Goal: Information Seeking & Learning: Check status

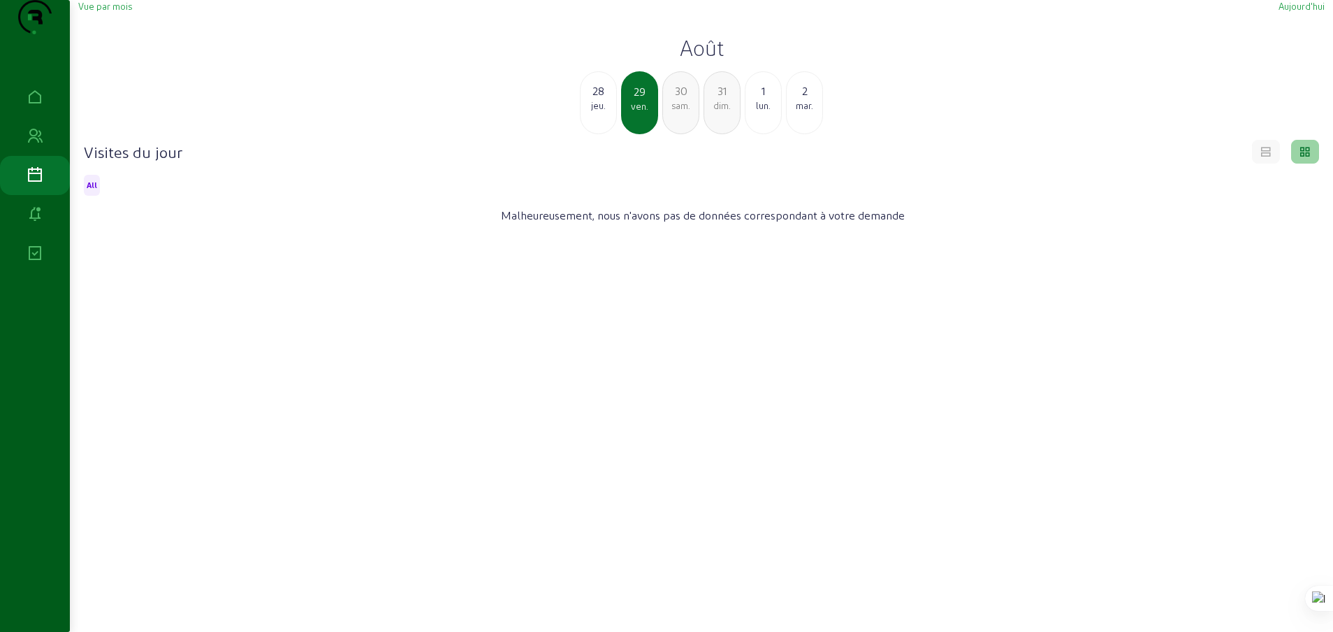
click at [761, 112] on div "lun." at bounding box center [763, 105] width 36 height 13
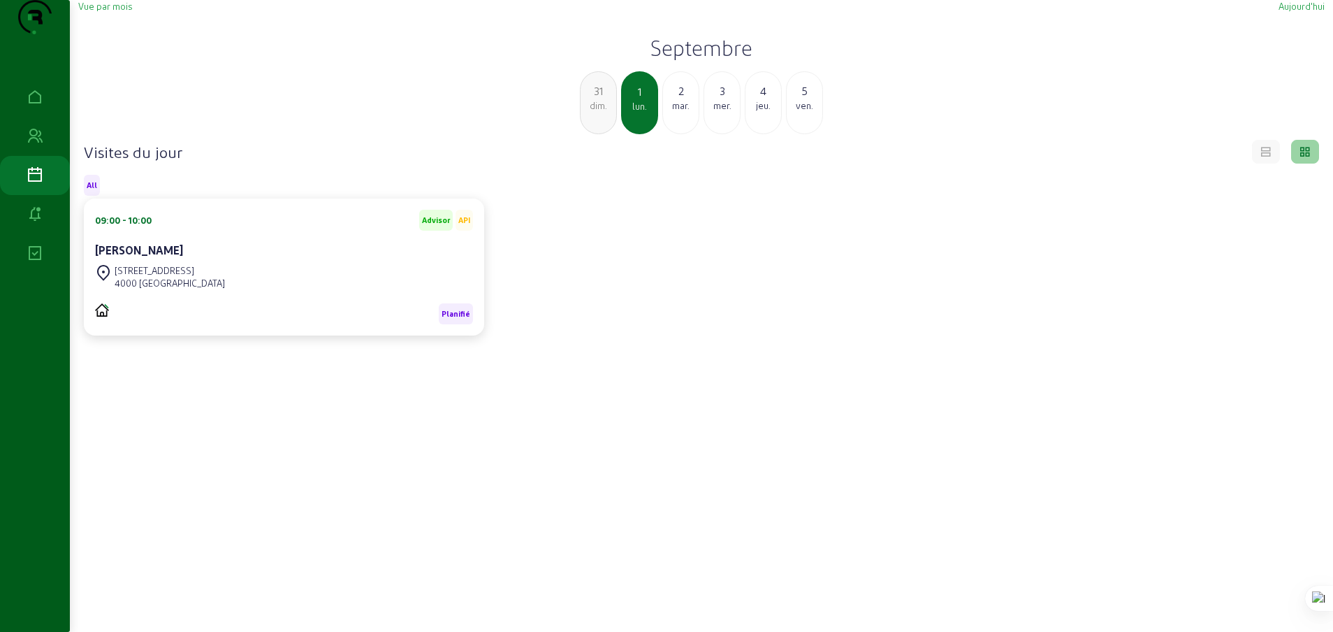
click at [111, 11] on span "Vue par mois" at bounding box center [105, 6] width 54 height 10
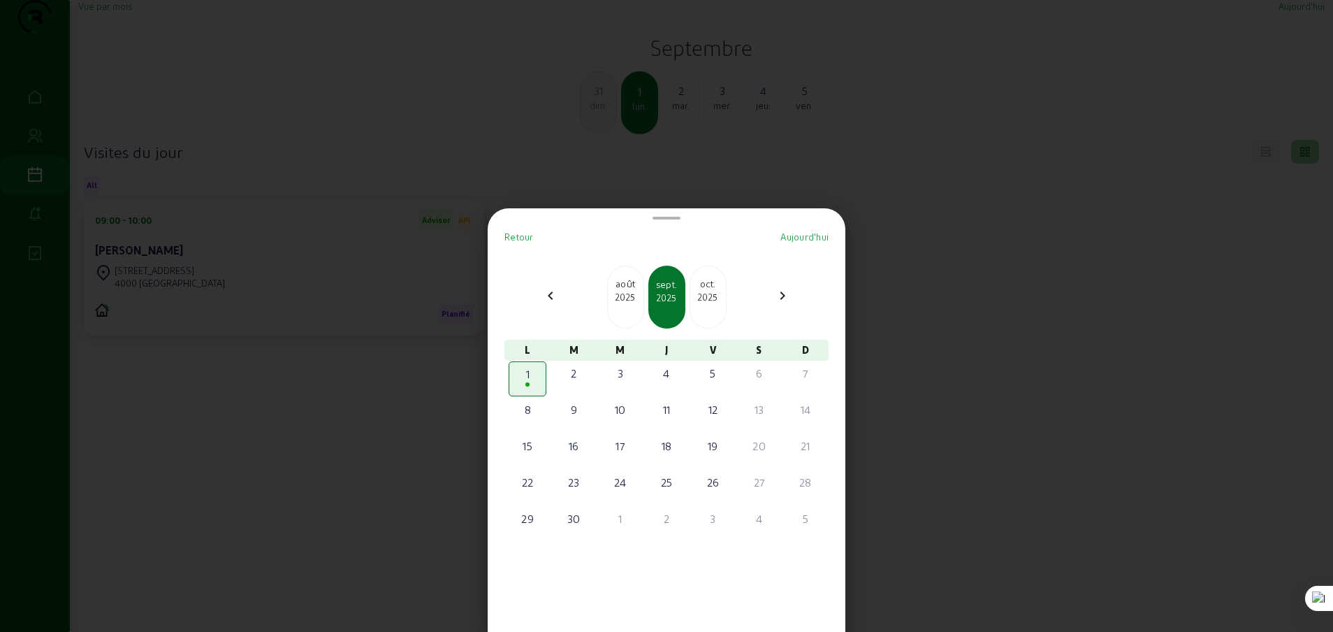
click at [632, 293] on div "2025" at bounding box center [626, 297] width 36 height 13
click at [530, 519] on div "25" at bounding box center [527, 518] width 35 height 17
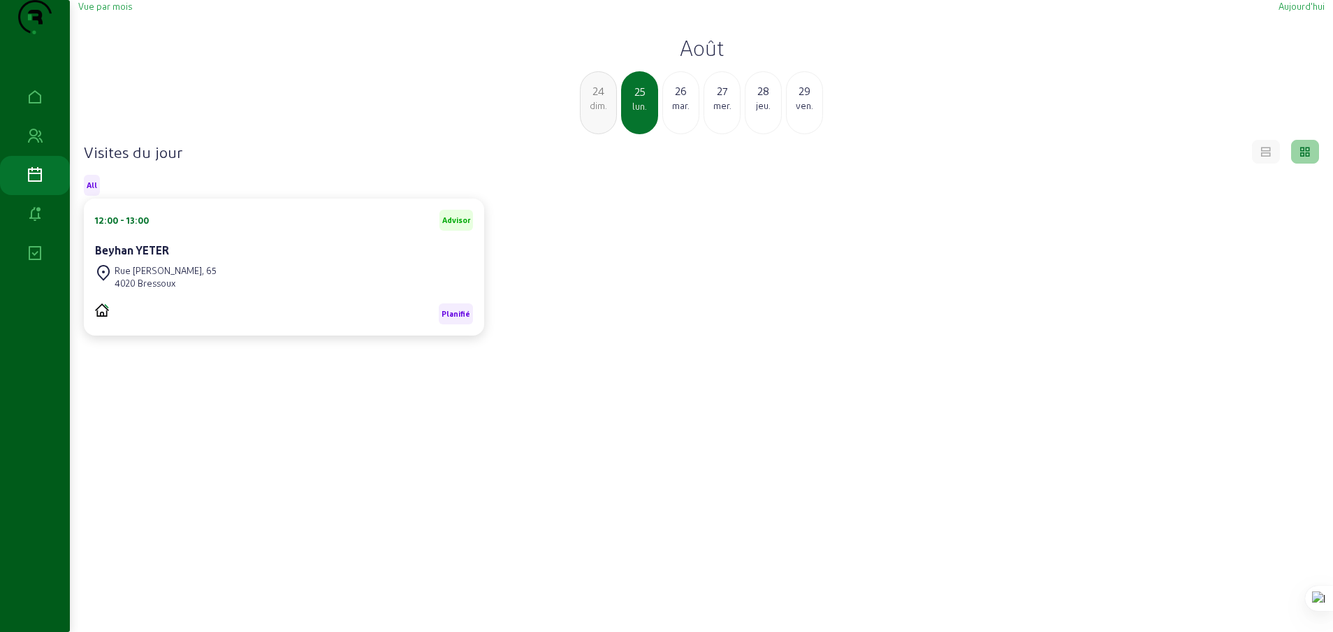
click at [680, 112] on div "mar." at bounding box center [681, 105] width 36 height 13
click at [683, 112] on div "mer." at bounding box center [681, 105] width 36 height 13
click at [683, 112] on div "jeu." at bounding box center [681, 105] width 36 height 13
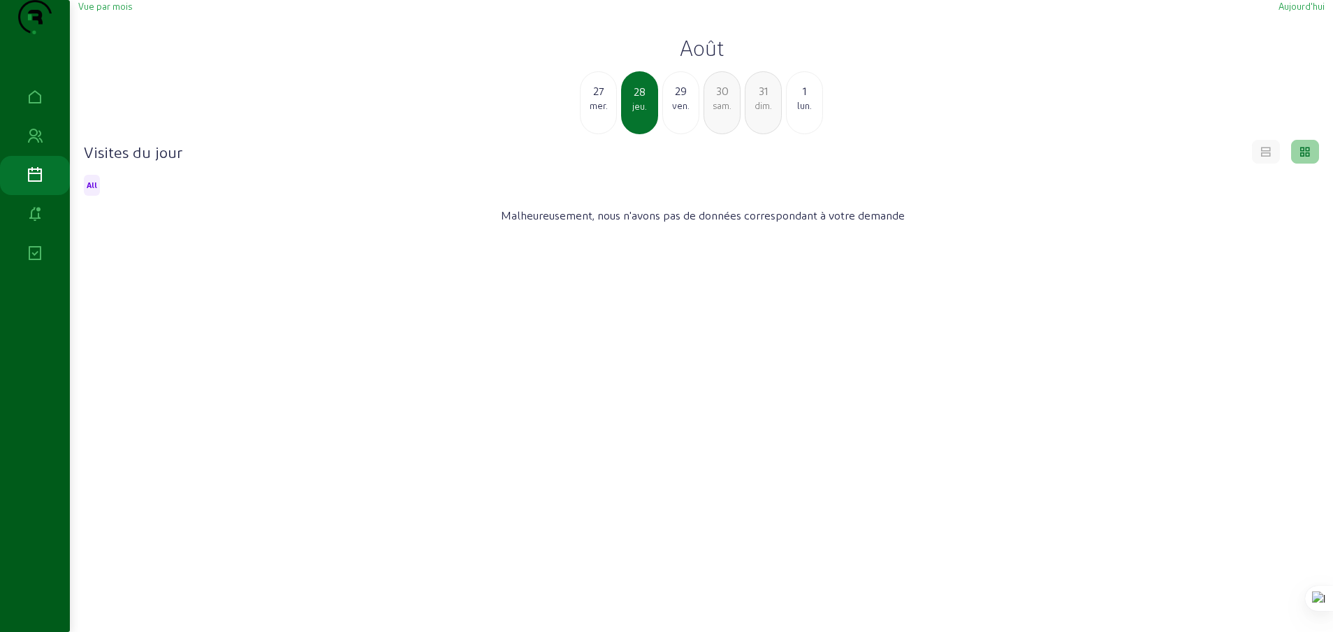
click at [604, 112] on div "mer." at bounding box center [599, 105] width 36 height 13
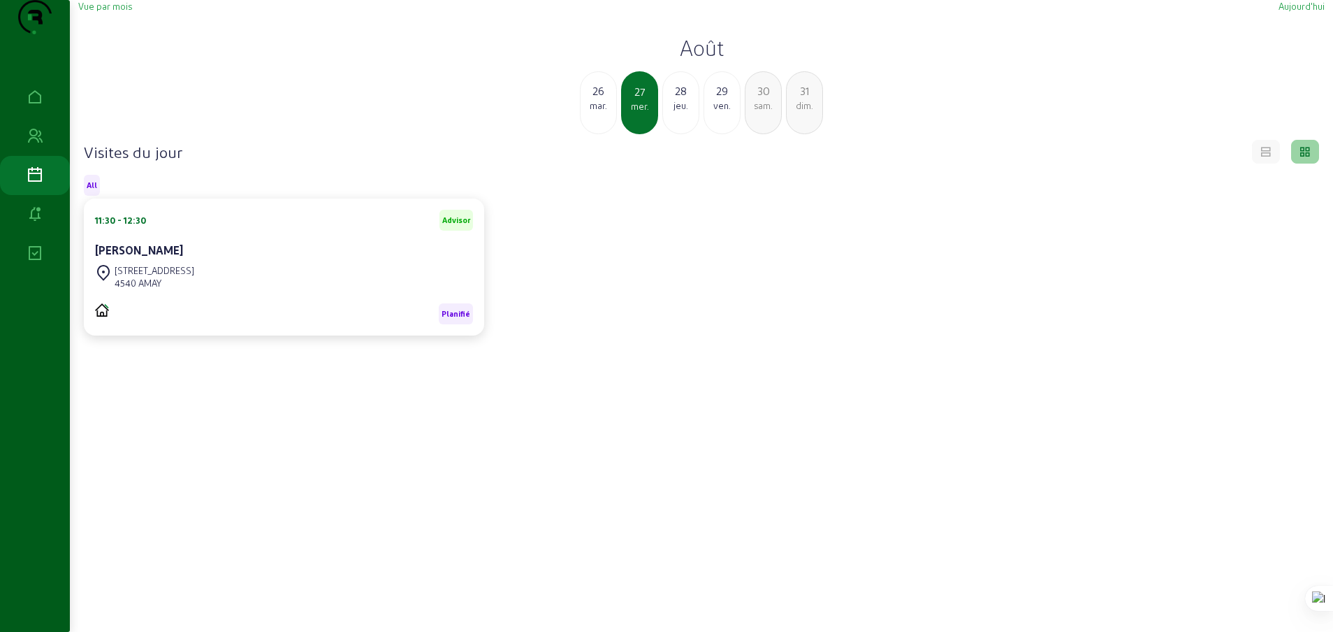
click at [599, 112] on div "mar." at bounding box center [599, 105] width 36 height 13
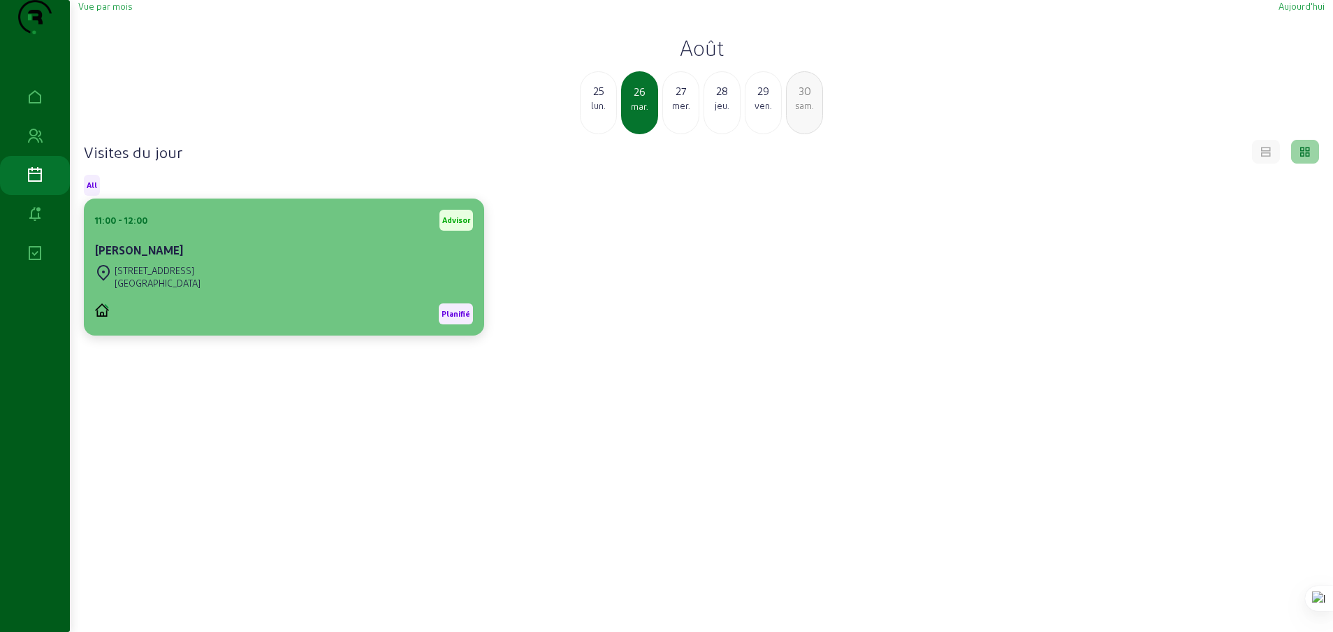
click at [140, 256] on cam-card-title "[PERSON_NAME]" at bounding box center [139, 249] width 88 height 13
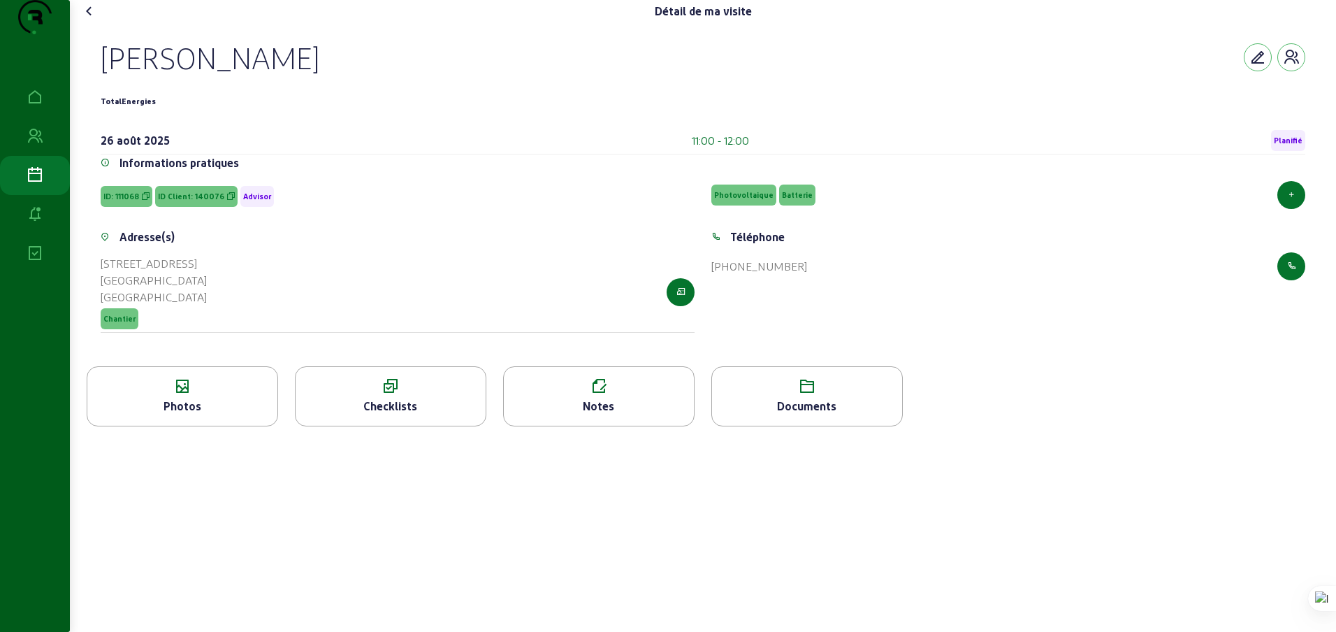
click at [92, 20] on icon at bounding box center [89, 11] width 17 height 17
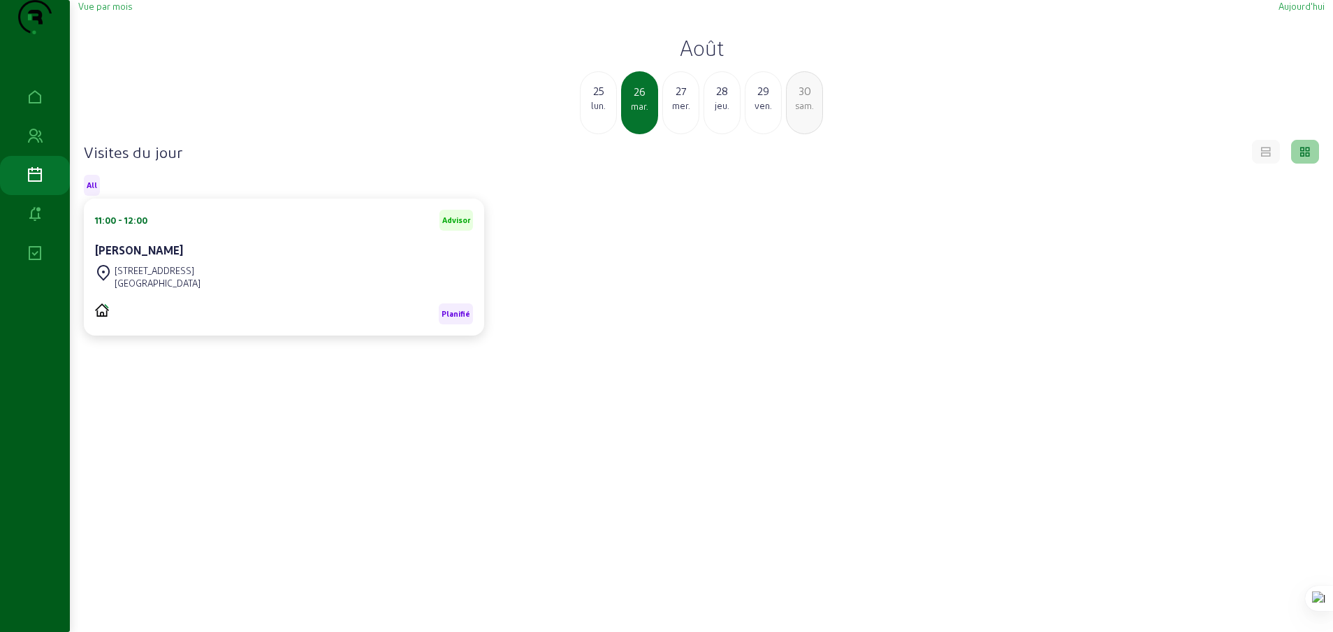
click at [600, 112] on div "lun." at bounding box center [599, 105] width 36 height 13
click at [163, 256] on cam-card-title "Beyhan YETER" at bounding box center [132, 249] width 74 height 13
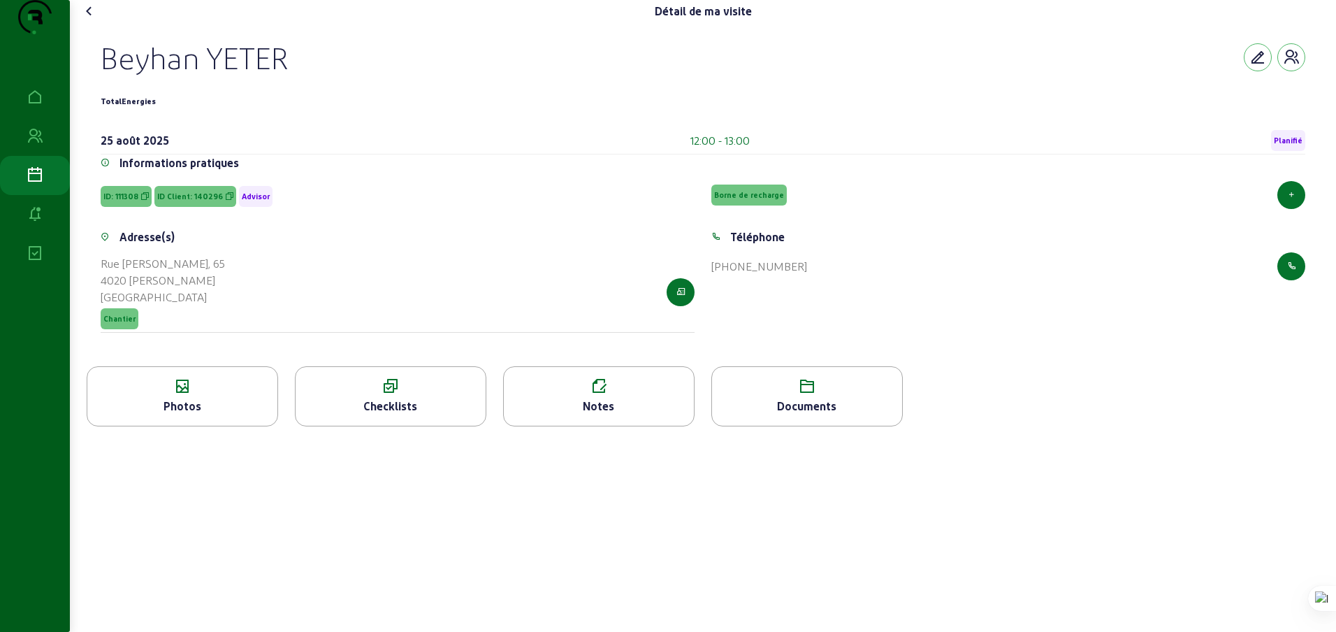
click at [92, 20] on icon at bounding box center [89, 11] width 17 height 17
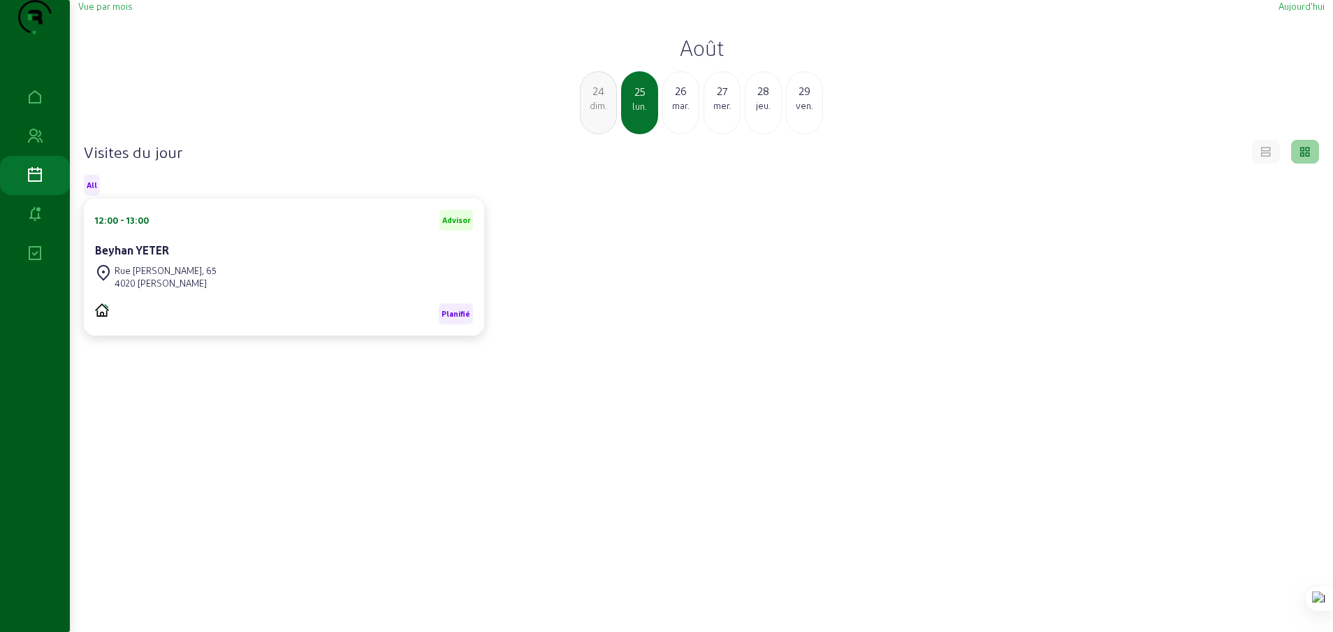
click at [681, 112] on div "mar." at bounding box center [681, 105] width 36 height 13
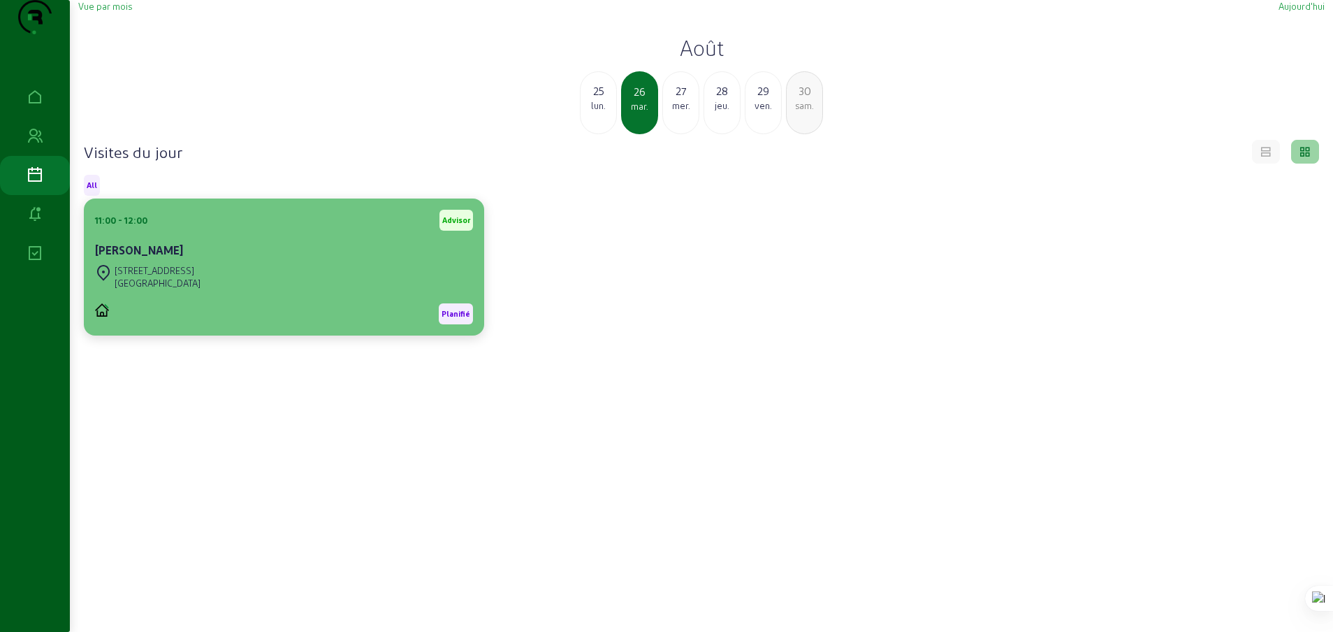
click at [291, 258] on div "[PERSON_NAME]" at bounding box center [284, 250] width 378 height 17
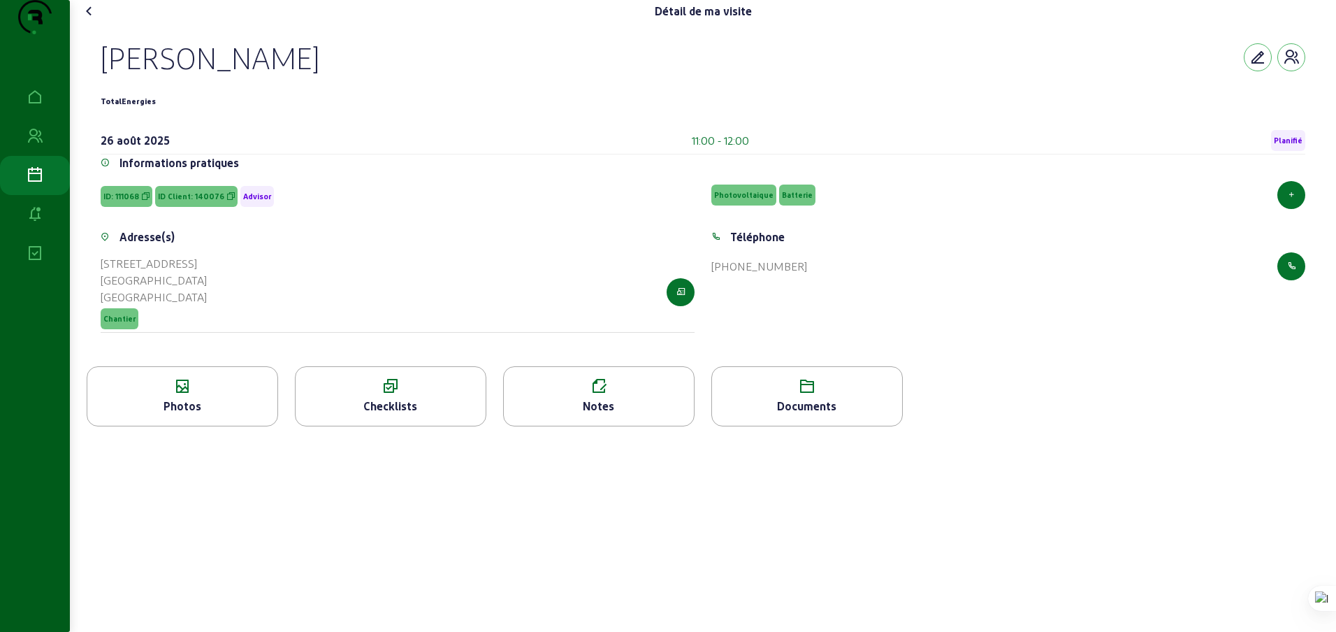
click at [93, 20] on icon at bounding box center [89, 11] width 17 height 17
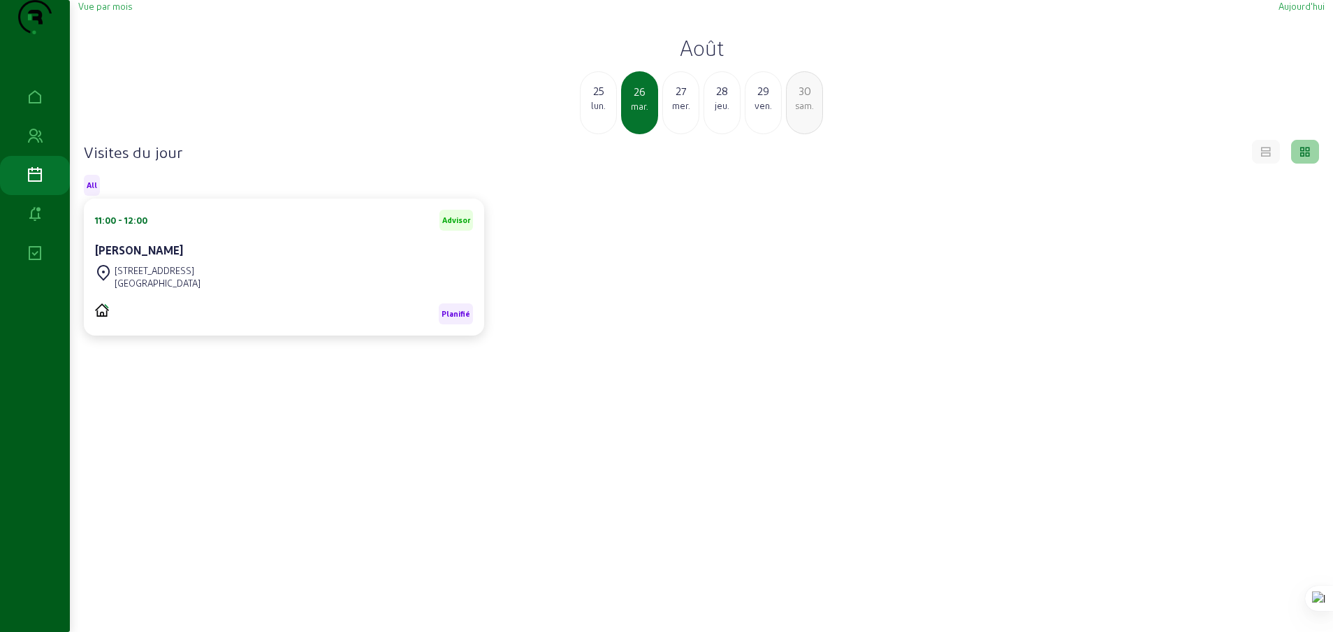
click at [680, 112] on div "mer." at bounding box center [681, 105] width 36 height 13
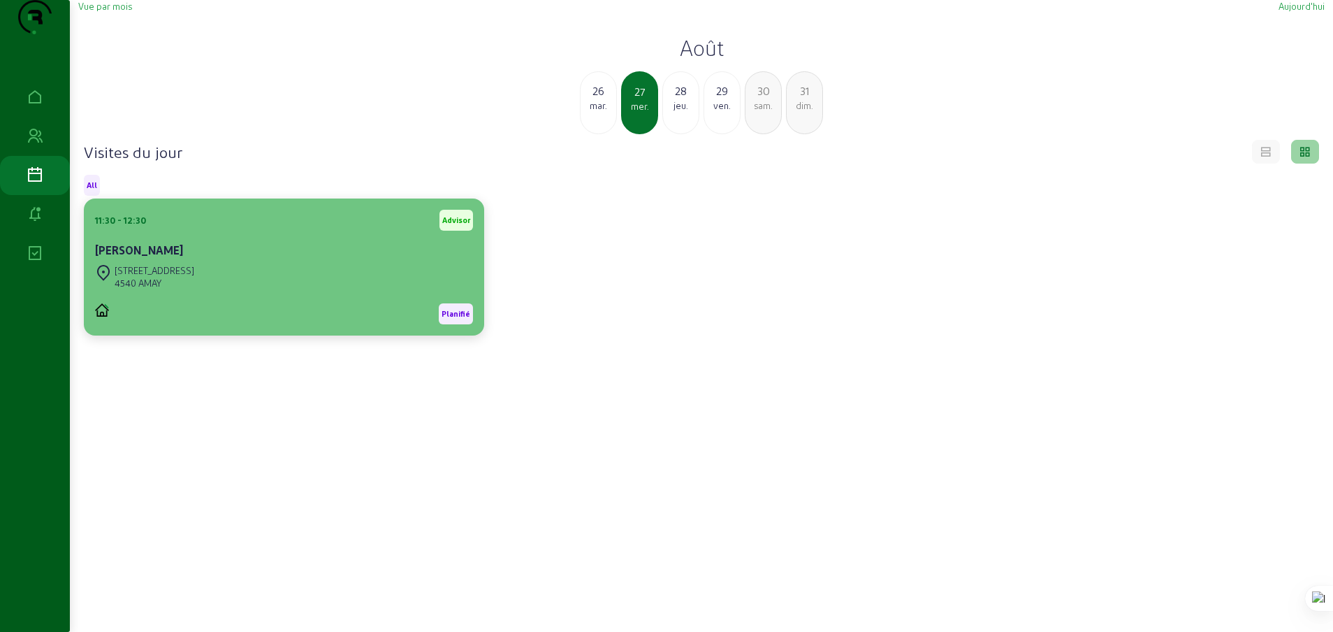
click at [292, 292] on div "[STREET_ADDRESS]" at bounding box center [284, 276] width 378 height 31
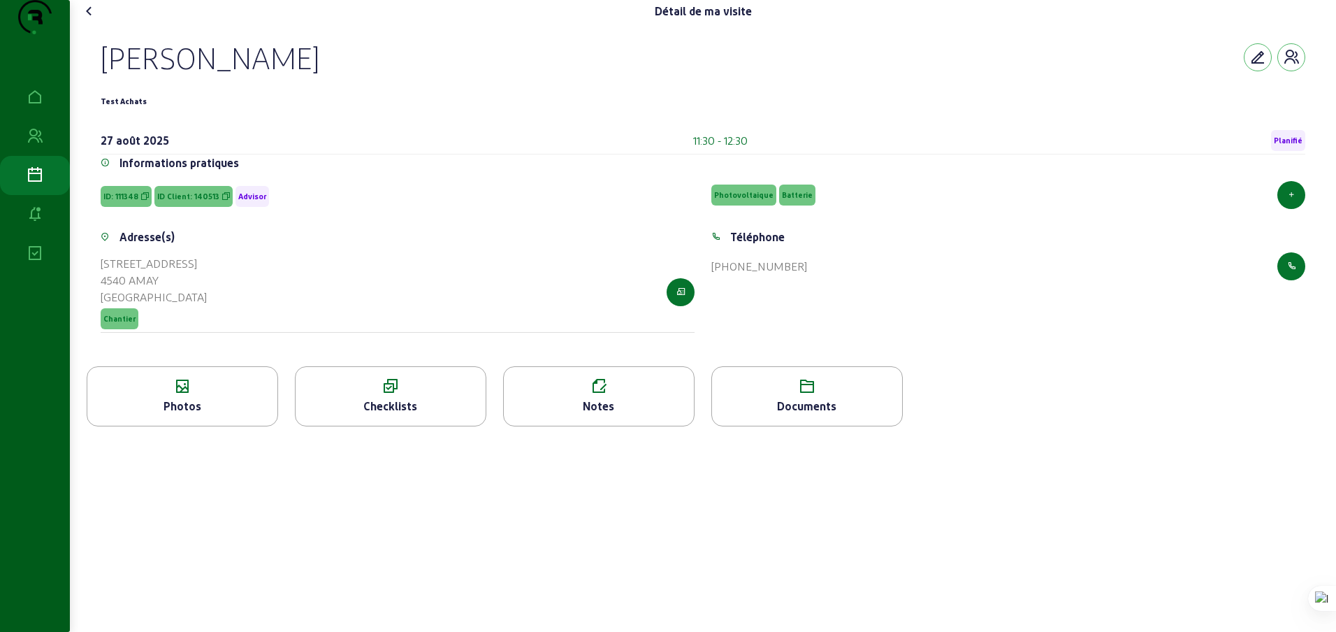
click at [92, 20] on icon at bounding box center [89, 11] width 17 height 17
